Goal: Check status: Check status

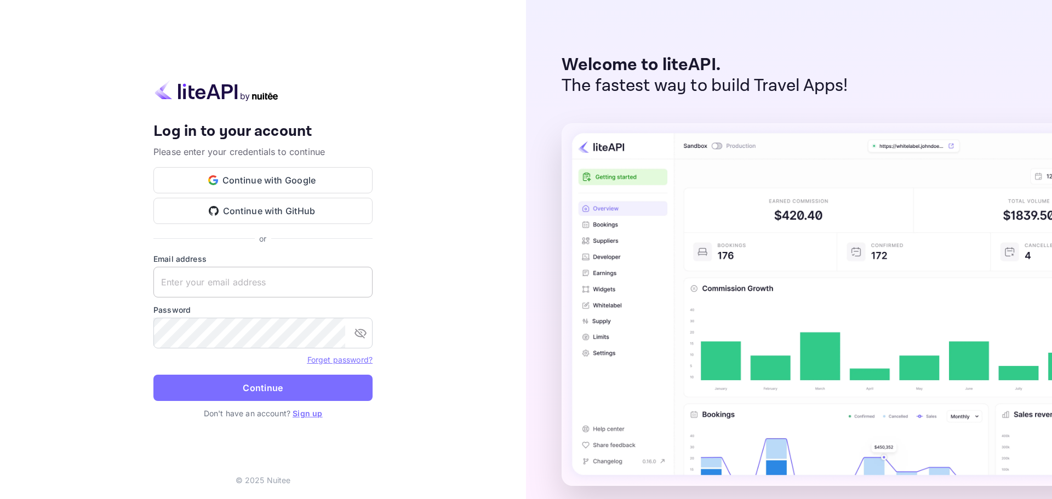
click at [291, 282] on input "text" at bounding box center [262, 282] width 219 height 31
paste input "[EMAIL_ADDRESS][DOMAIN_NAME]"
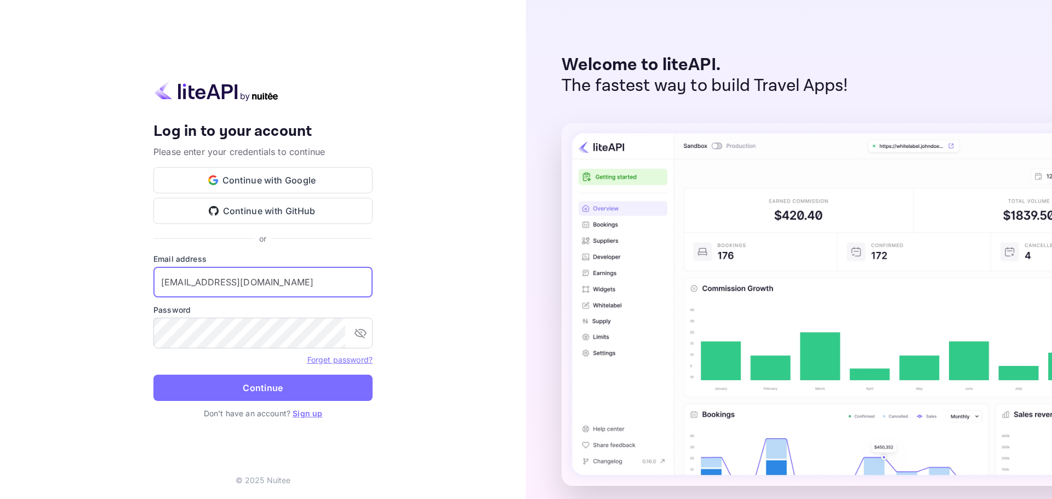
type input "[EMAIL_ADDRESS][DOMAIN_NAME]"
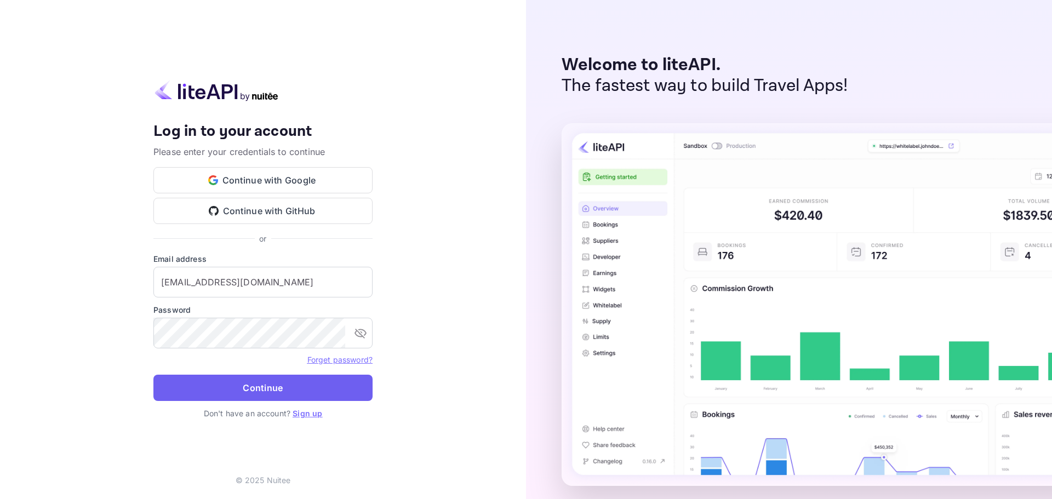
click at [271, 403] on form "Email address [EMAIL_ADDRESS][DOMAIN_NAME] ​ Password ​ Forget password? Contin…" at bounding box center [262, 330] width 219 height 154
click at [272, 397] on button "Continue" at bounding box center [262, 388] width 219 height 26
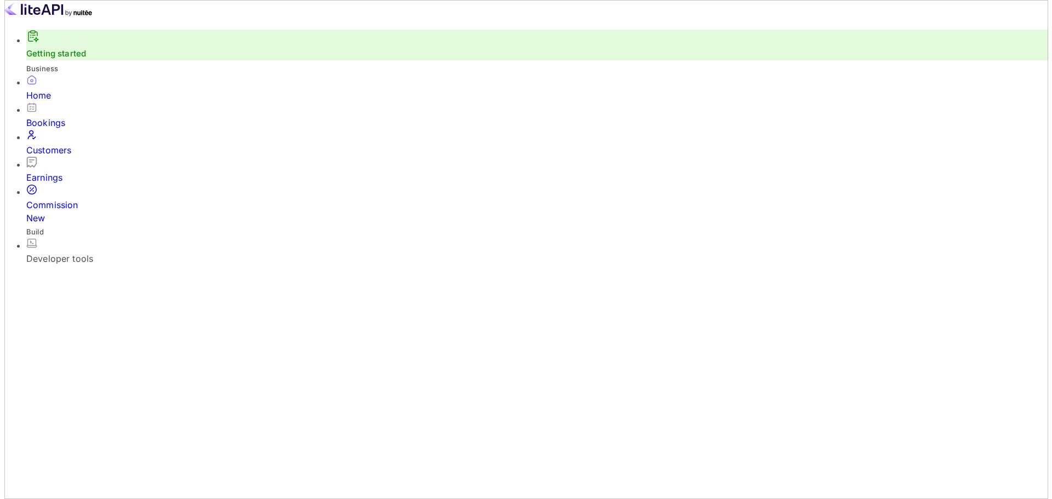
scroll to position [9, 9]
click at [63, 129] on div "Bookings" at bounding box center [533, 122] width 1022 height 13
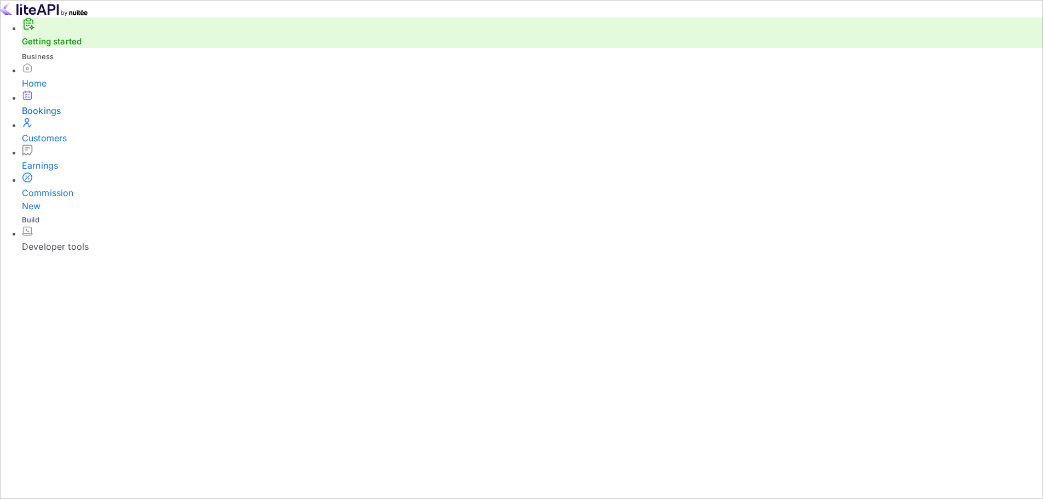
click at [68, 117] on div "Bookings" at bounding box center [533, 110] width 1022 height 13
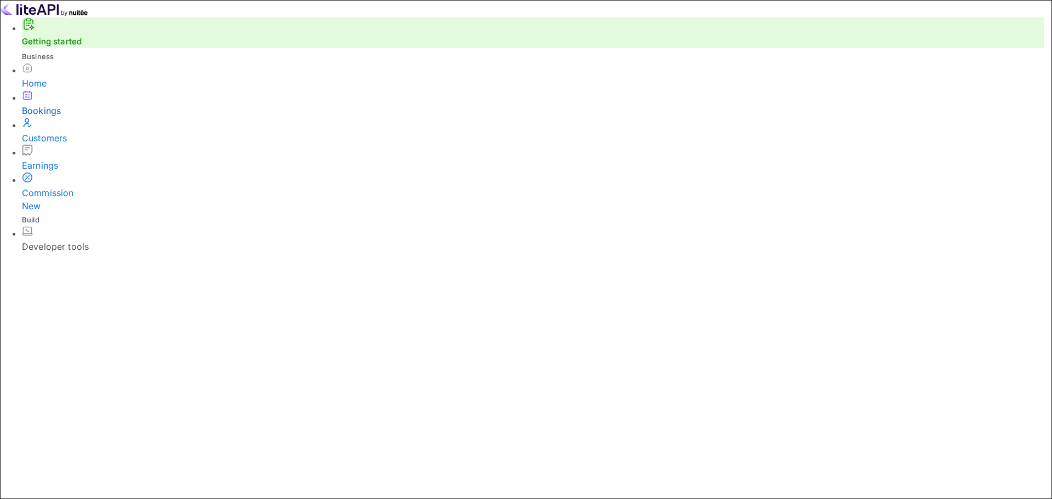
paste input "8973203"
type input "8973203"
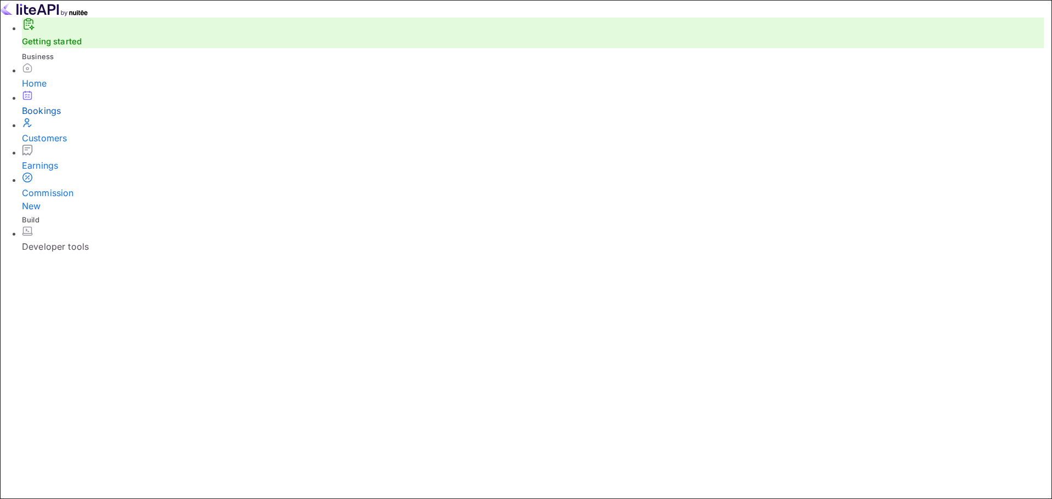
drag, startPoint x: 588, startPoint y: 166, endPoint x: 455, endPoint y: 167, distance: 133.1
paste input "8973203"
type input "8973203"
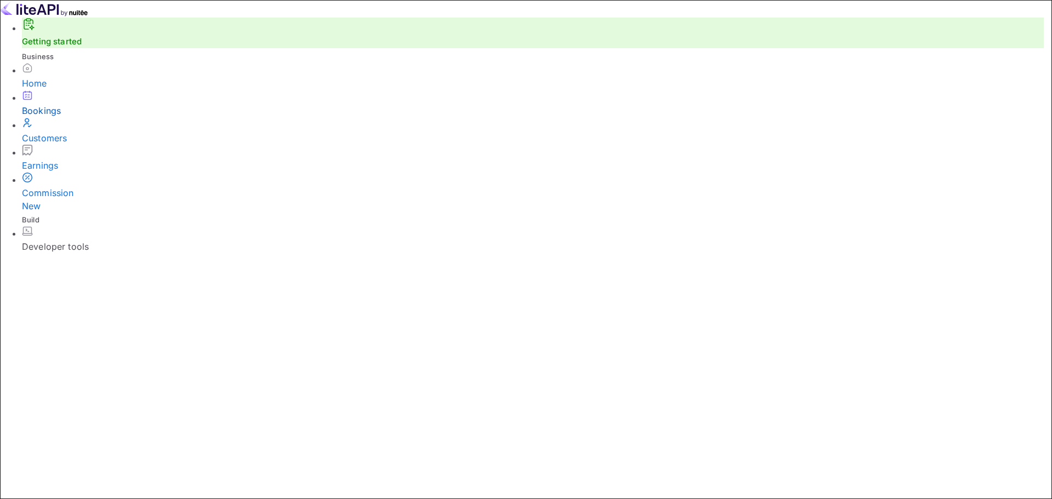
paste input "8973203"
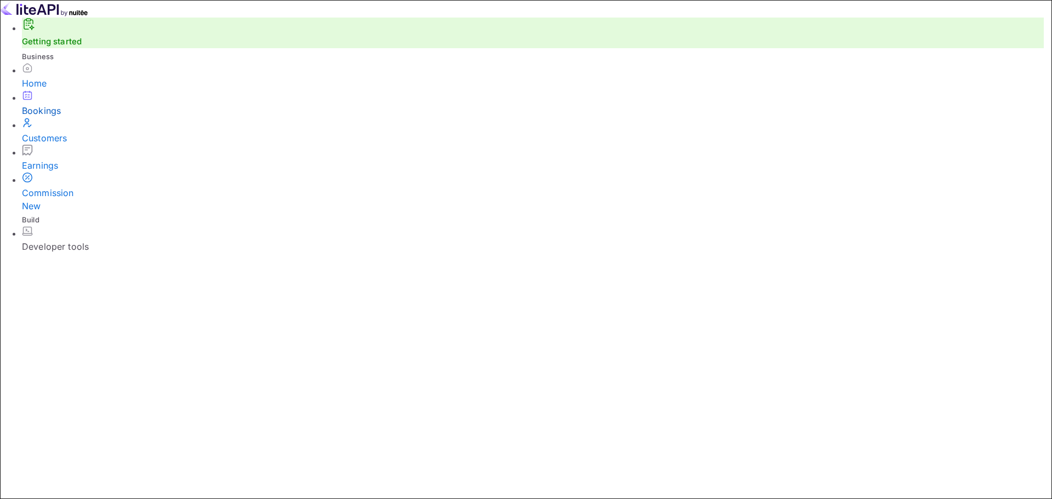
type input "8973203"
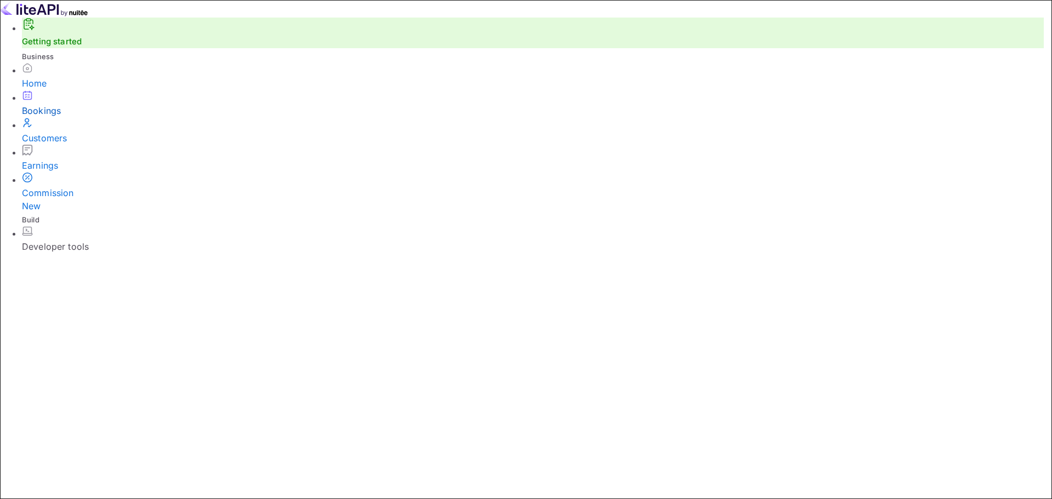
paste input "Segun Bright"
drag, startPoint x: 154, startPoint y: 273, endPoint x: 217, endPoint y: 273, distance: 62.4
type input "Segun"
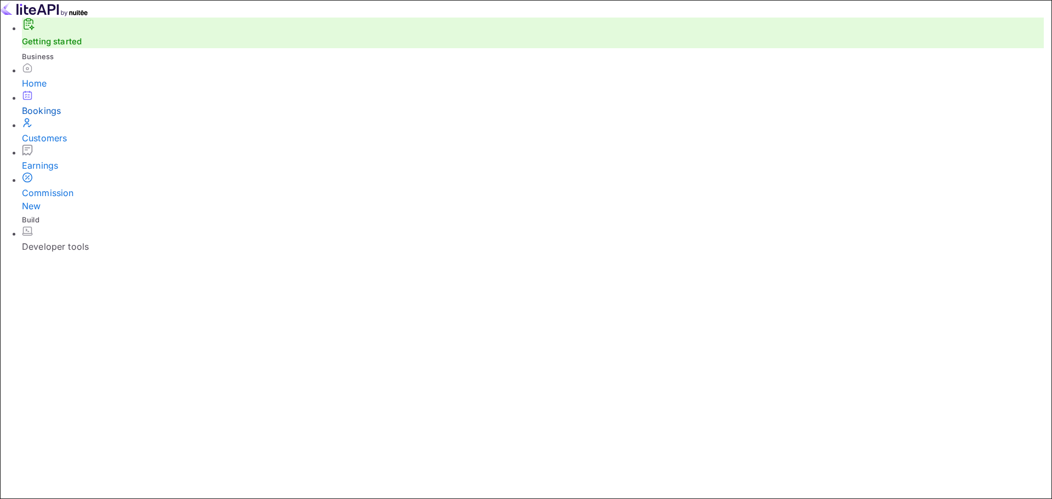
paste input "Segun Bright"
drag, startPoint x: 567, startPoint y: 275, endPoint x: 485, endPoint y: 276, distance: 82.7
type input "Bright"
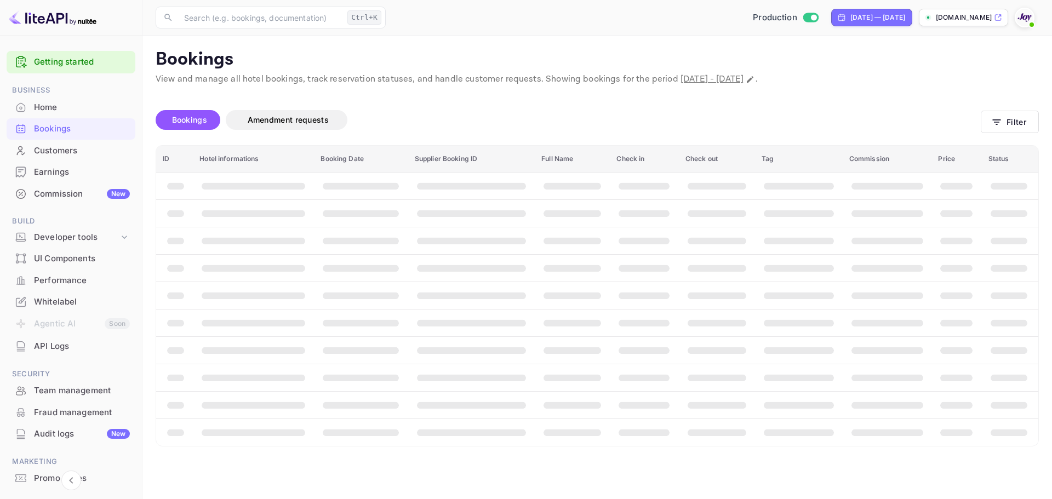
click at [62, 154] on div "Customers" at bounding box center [82, 151] width 96 height 13
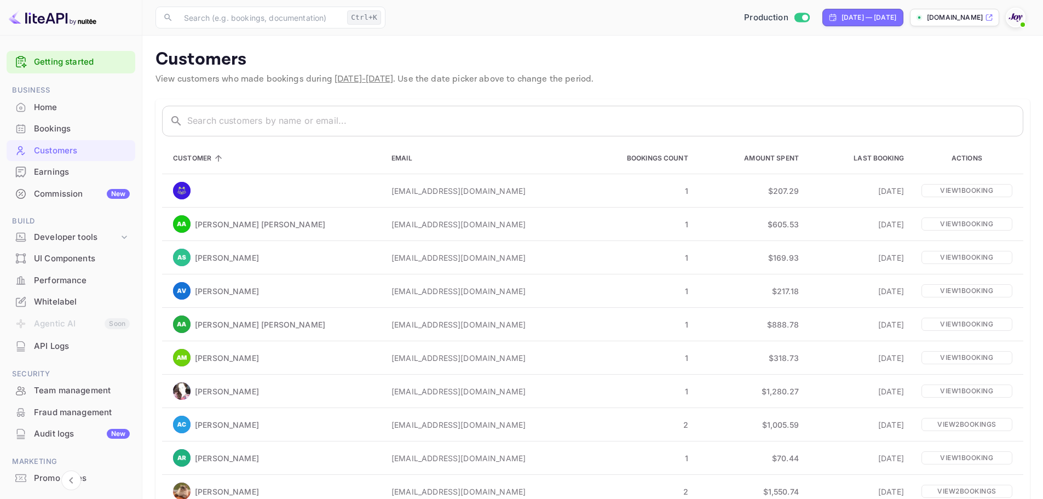
click at [71, 301] on div "Whitelabel" at bounding box center [82, 302] width 96 height 13
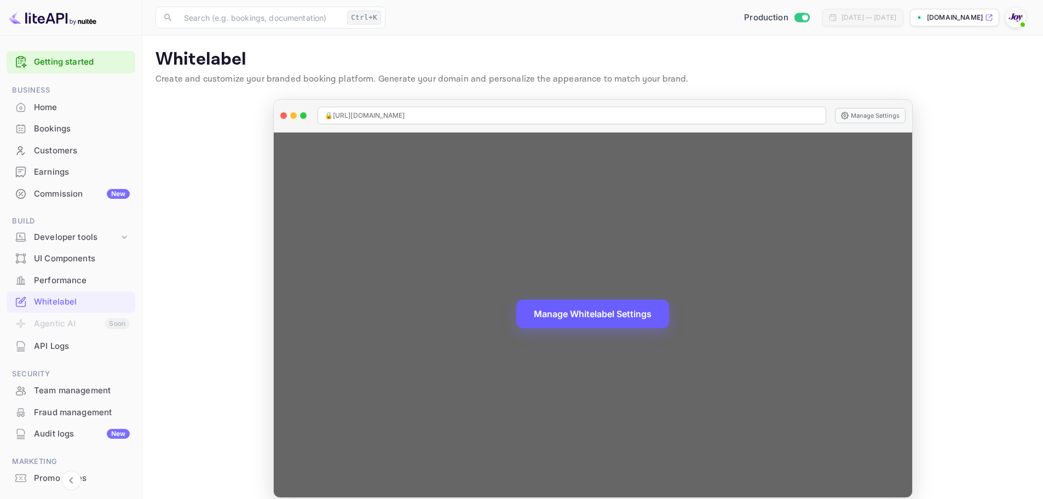
click at [603, 312] on button "Manage Whitelabel Settings" at bounding box center [593, 314] width 153 height 28
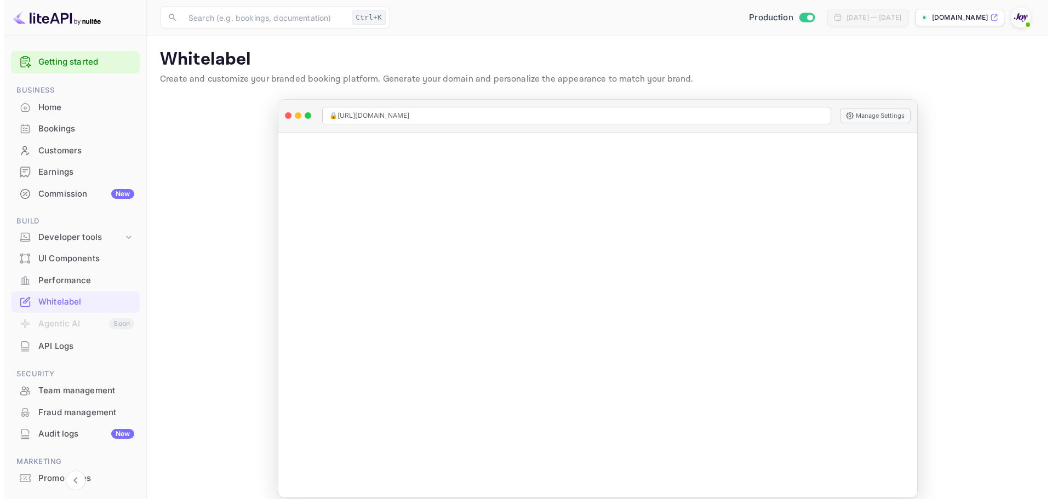
scroll to position [160, 0]
click at [53, 131] on div "Bookings" at bounding box center [82, 129] width 96 height 13
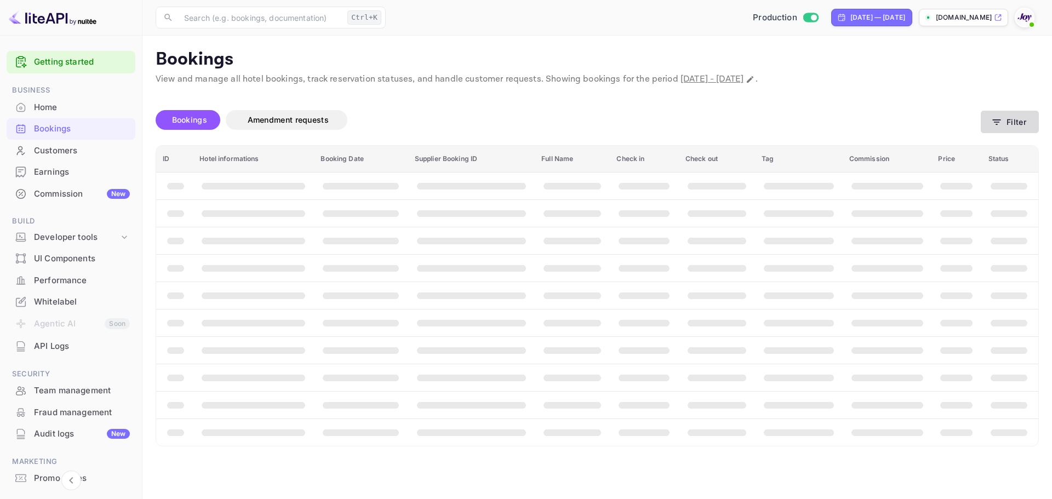
click at [994, 129] on button "Filter" at bounding box center [1010, 122] width 58 height 22
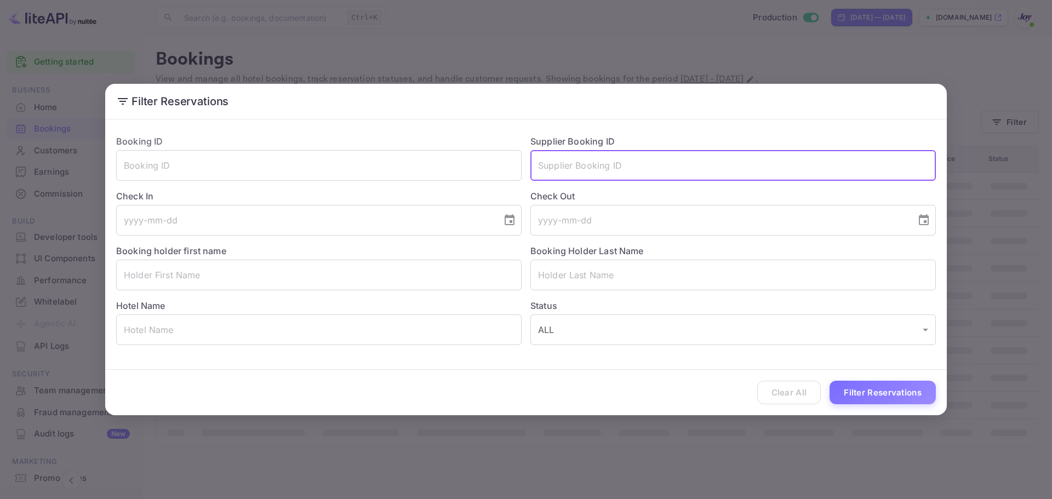
click at [627, 167] on input "text" at bounding box center [732, 165] width 405 height 31
paste input "9082265820404"
type input "9082265820404"
drag, startPoint x: 626, startPoint y: 174, endPoint x: 519, endPoint y: 171, distance: 107.4
click at [519, 172] on div "Booking ID ​ Supplier Booking ID 9082265820404 ​ Check In ​ Check Out ​ Booking…" at bounding box center [521, 235] width 828 height 219
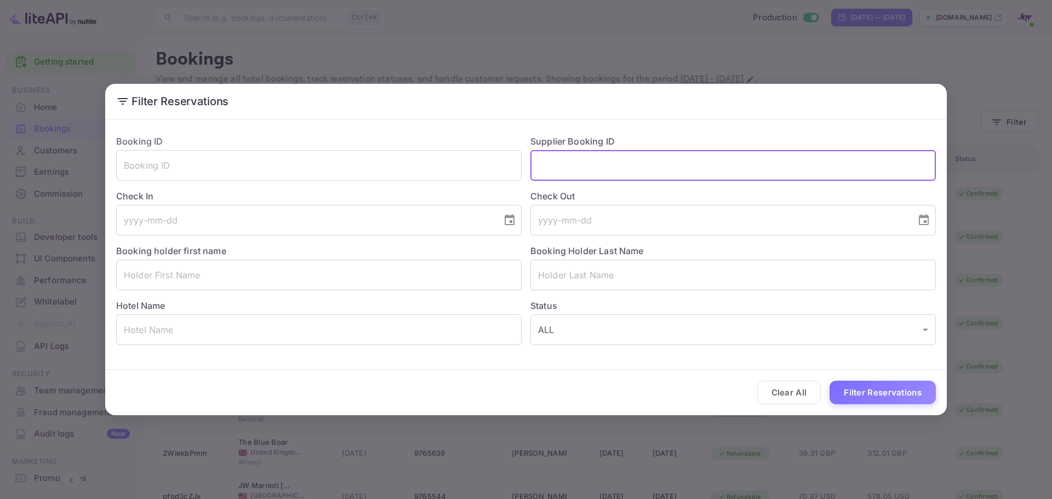
paste input "6172488461"
type input "6172488461"
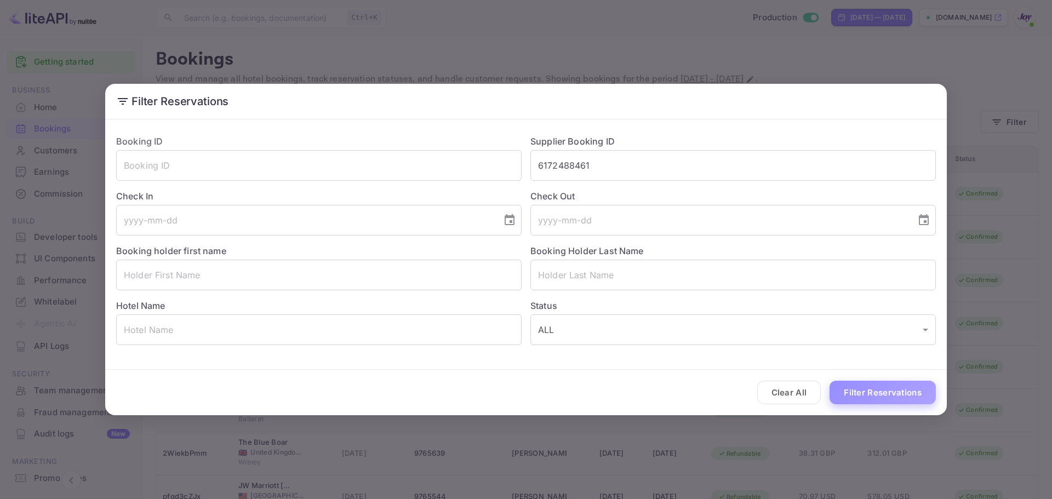
click at [888, 392] on button "Filter Reservations" at bounding box center [882, 393] width 106 height 24
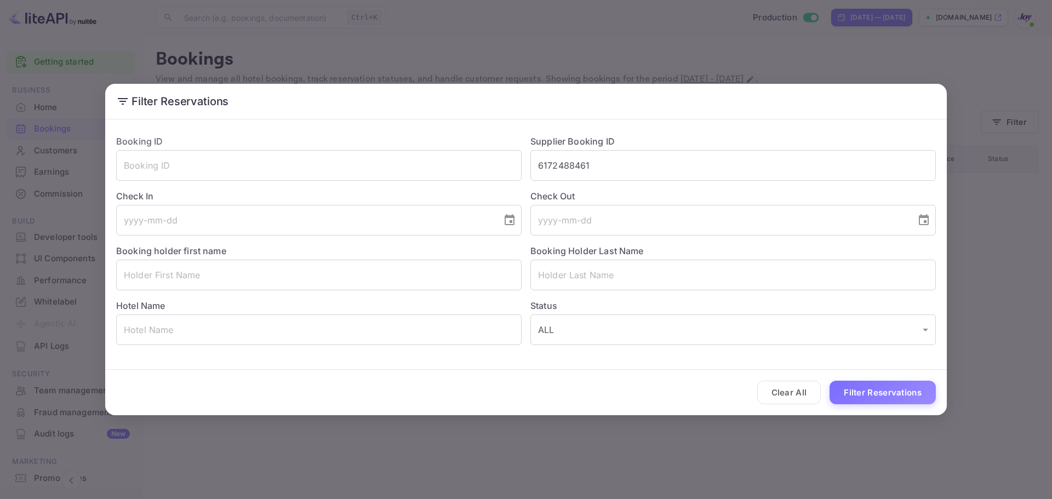
click at [779, 392] on button "Clear All" at bounding box center [789, 393] width 64 height 24
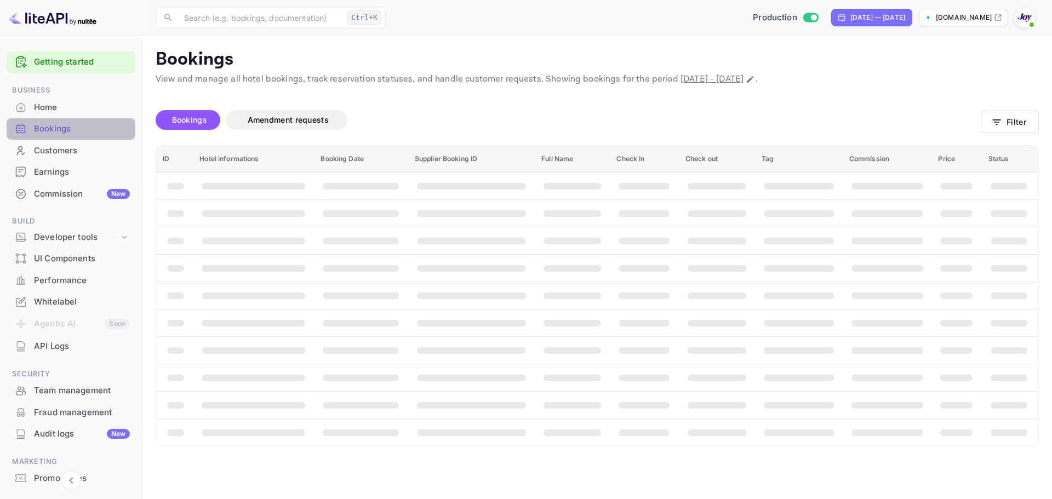
click at [95, 131] on div "Bookings" at bounding box center [82, 129] width 96 height 13
click at [1004, 127] on button "Filter" at bounding box center [1010, 122] width 58 height 22
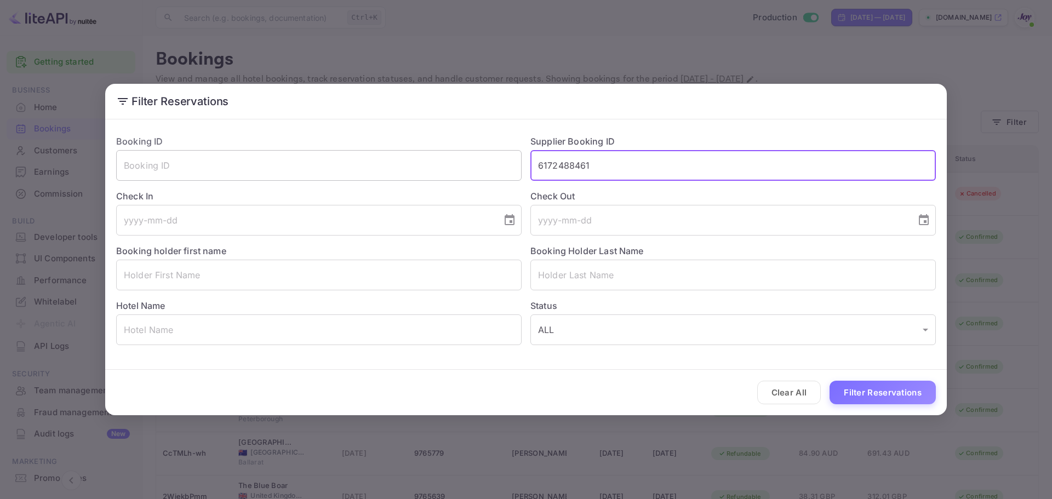
drag, startPoint x: 612, startPoint y: 154, endPoint x: 433, endPoint y: 158, distance: 179.7
click at [433, 158] on div "Booking ID ​ Supplier Booking ID 6172488461 ​ Check In ​ Check Out ​ Booking ho…" at bounding box center [521, 235] width 828 height 219
paste input "text"
type input "6172488461"
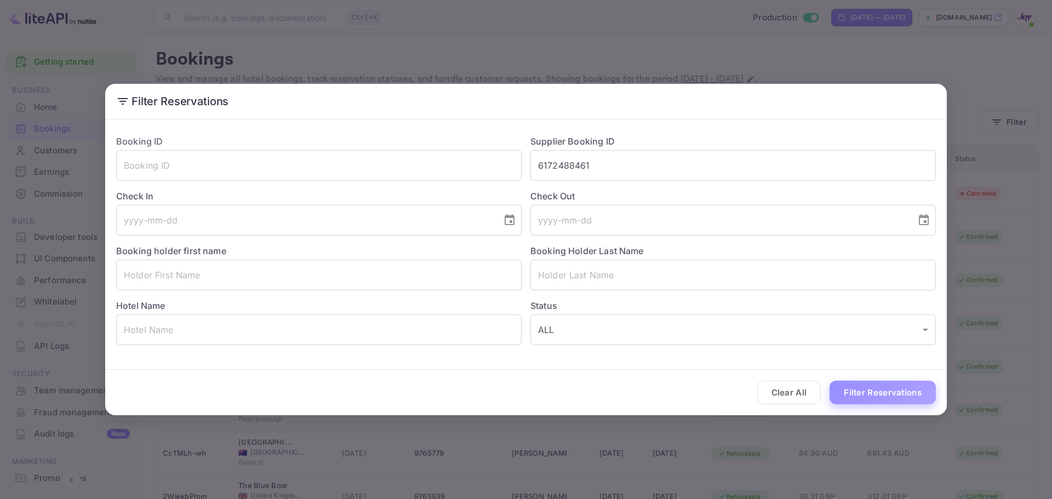
click at [870, 394] on button "Filter Reservations" at bounding box center [882, 393] width 106 height 24
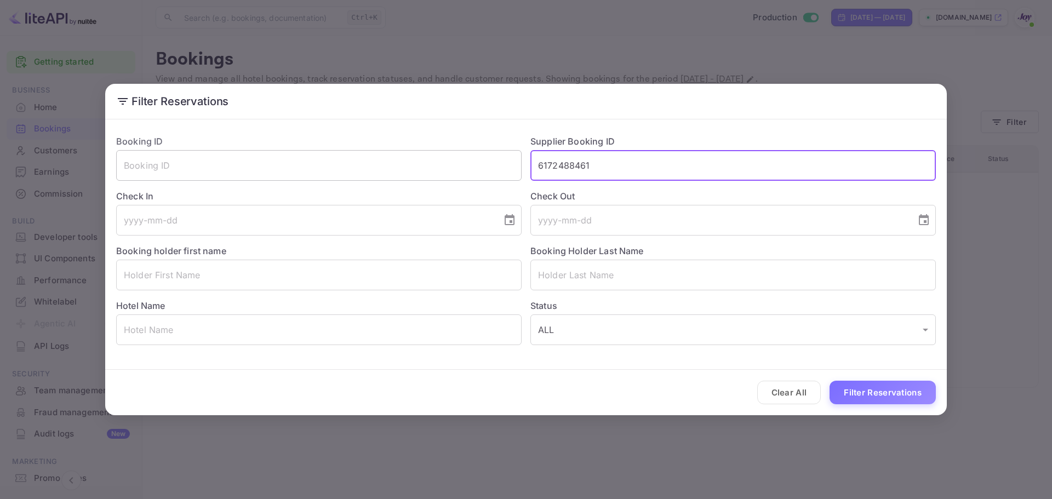
drag, startPoint x: 619, startPoint y: 160, endPoint x: 326, endPoint y: 169, distance: 292.6
click at [329, 172] on div "Booking ID ​ Supplier Booking ID 6172488461 ​ Check In ​ Check Out ​ Booking ho…" at bounding box center [521, 235] width 828 height 219
type input "9072586478116"
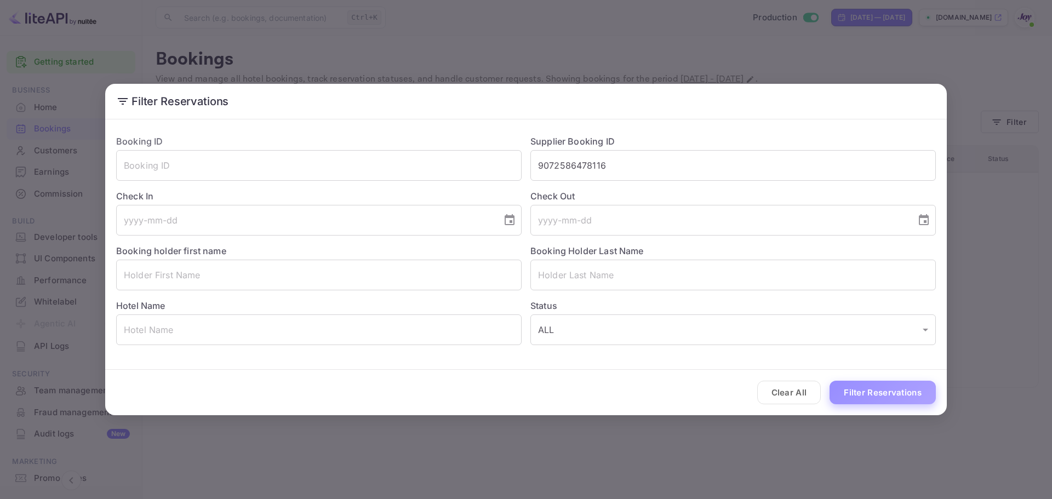
click at [864, 394] on button "Filter Reservations" at bounding box center [882, 393] width 106 height 24
click at [898, 389] on button "Filter Reservations" at bounding box center [882, 393] width 106 height 24
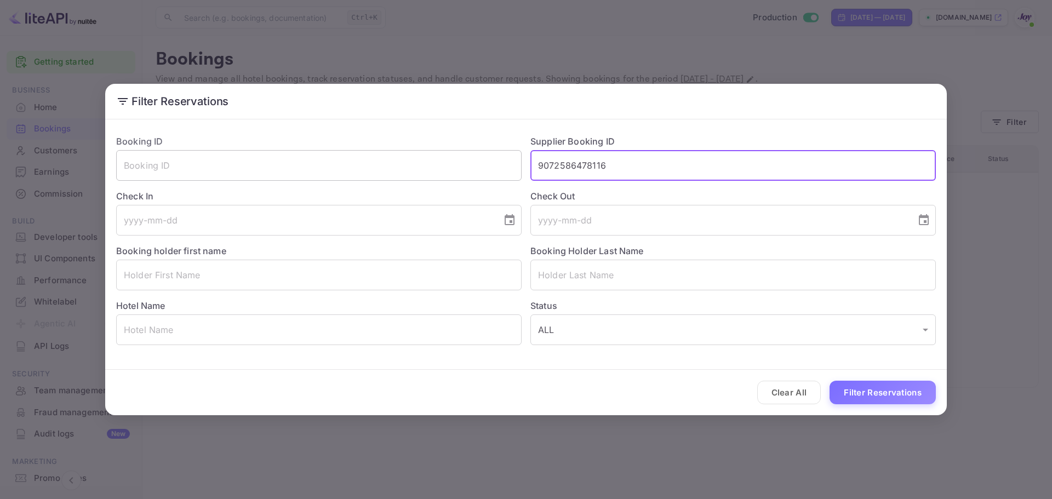
drag, startPoint x: 623, startPoint y: 154, endPoint x: 396, endPoint y: 159, distance: 227.4
click at [396, 159] on div "Booking ID ​ Supplier Booking ID 9072586478116 ​ Check In ​ Check Out ​ Booking…" at bounding box center [521, 235] width 828 height 219
